Goal: Browse casually

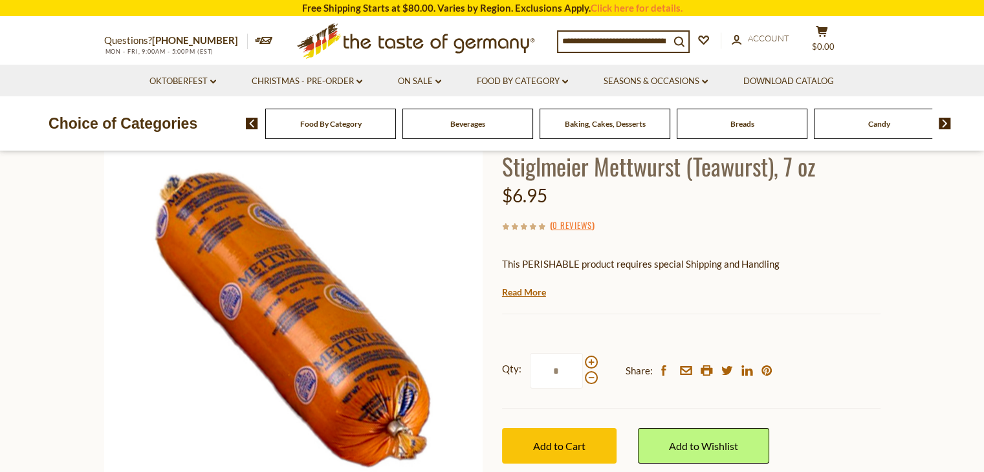
scroll to position [65, 0]
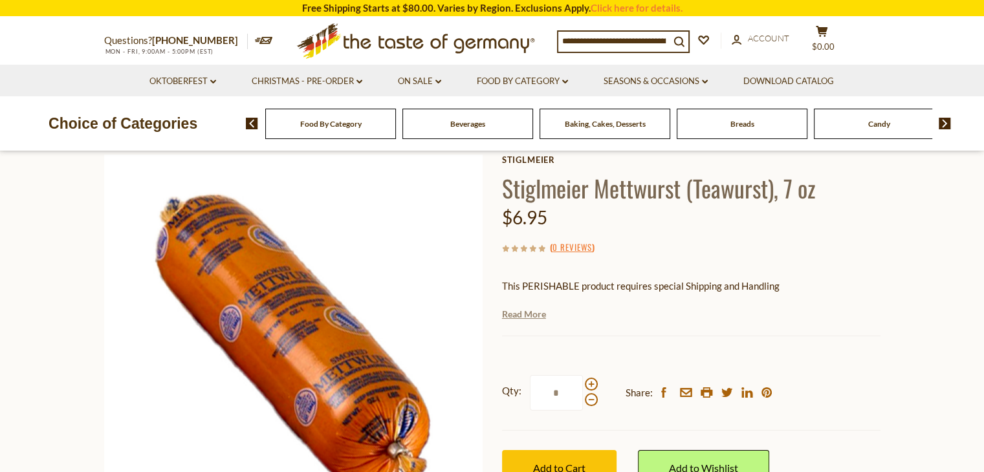
click at [526, 318] on link "Read More" at bounding box center [524, 314] width 44 height 13
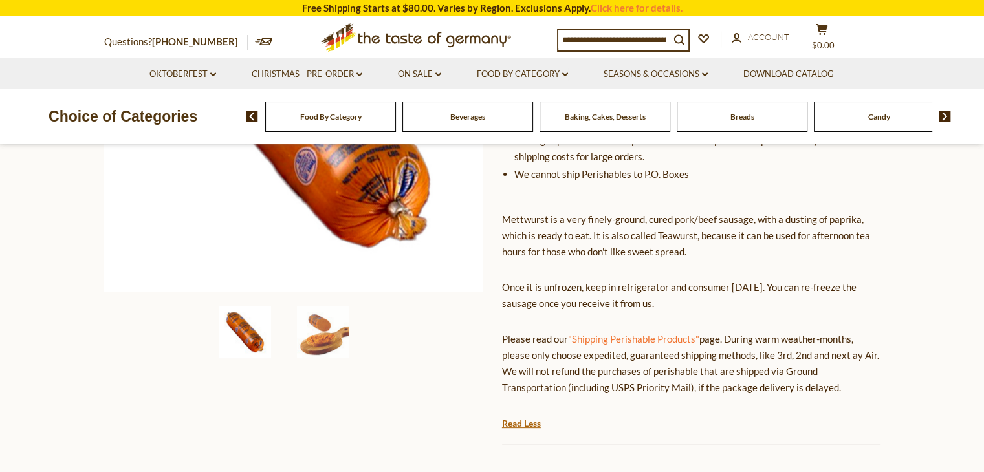
scroll to position [129, 0]
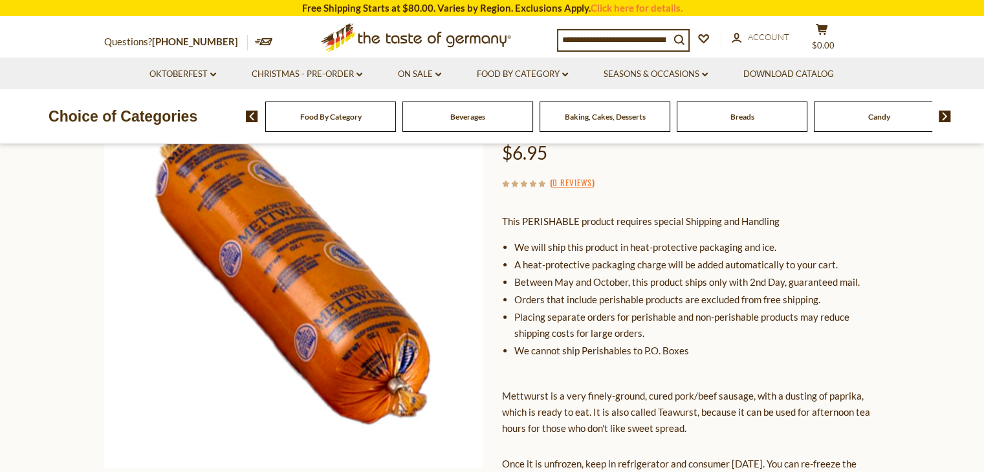
click at [472, 112] on span "Beverages" at bounding box center [467, 117] width 35 height 10
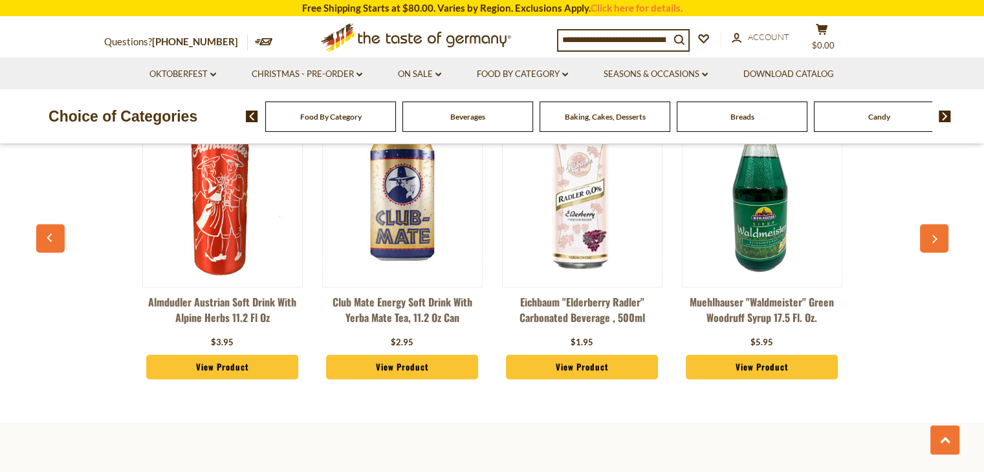
scroll to position [2913, 0]
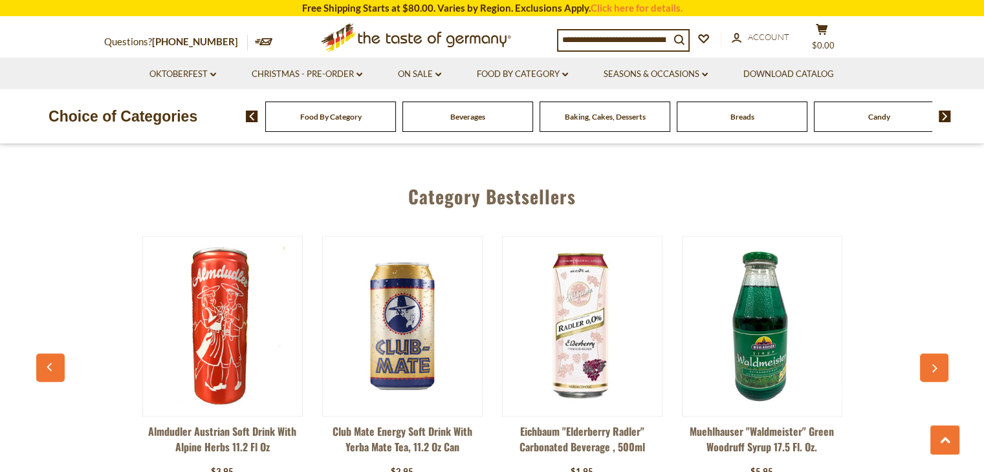
click at [621, 120] on span "Baking, Cakes, Desserts" at bounding box center [605, 117] width 81 height 10
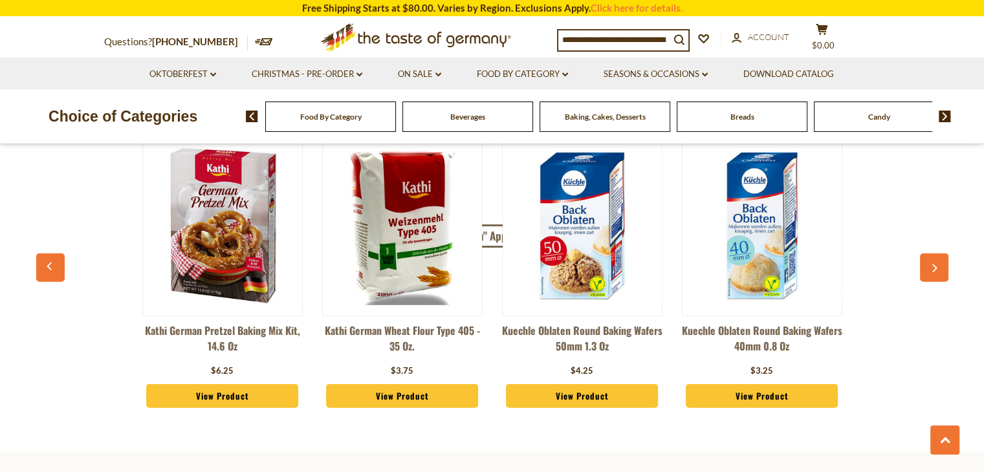
scroll to position [3430, 0]
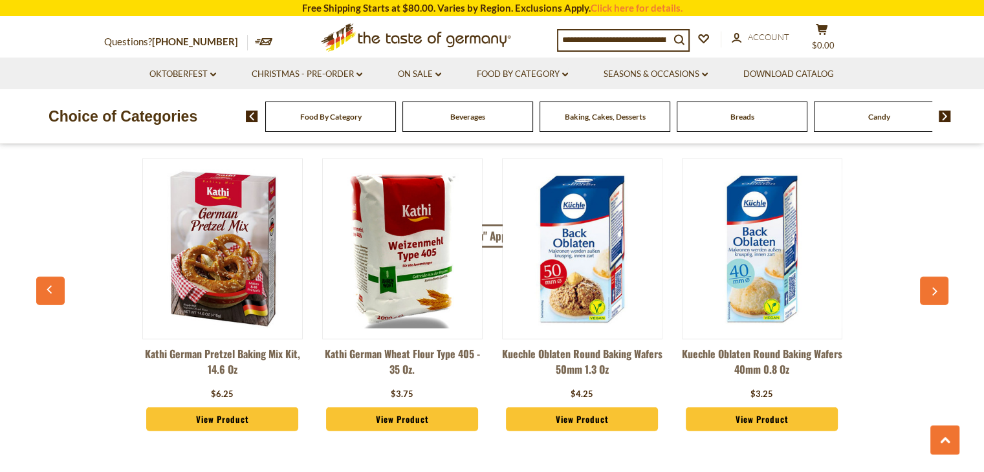
click at [871, 112] on span "Candy" at bounding box center [880, 117] width 22 height 10
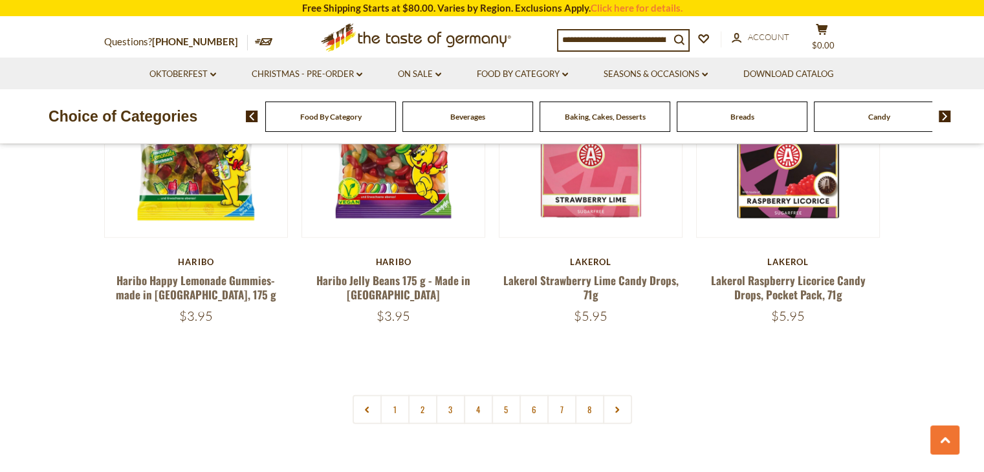
scroll to position [3236, 0]
